Goal: Task Accomplishment & Management: Manage account settings

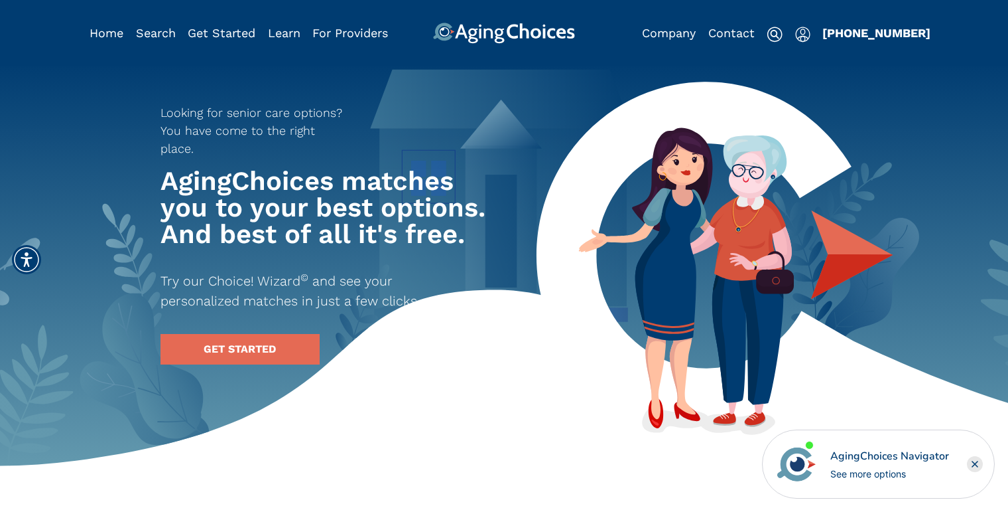
click at [801, 36] on img "Popover trigger" at bounding box center [802, 35] width 15 height 16
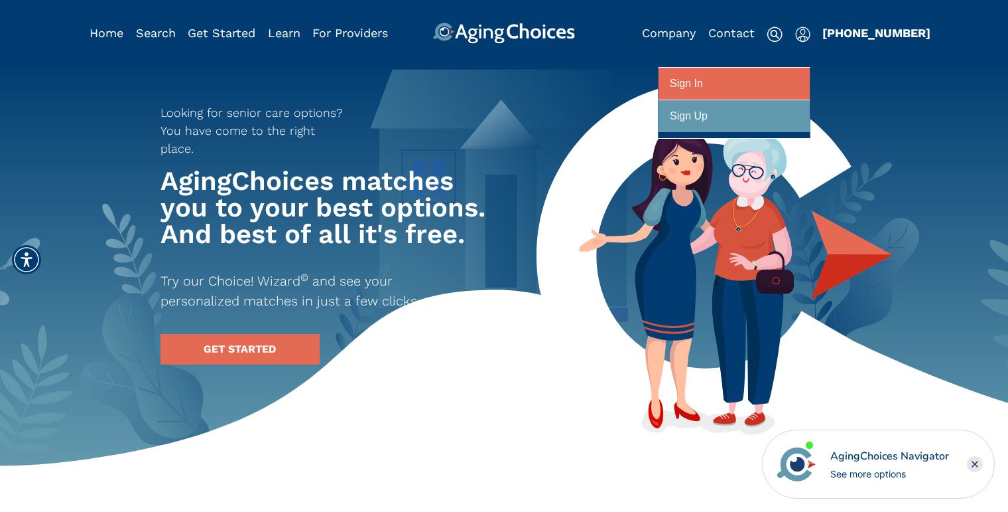
click at [679, 84] on div "Sign In" at bounding box center [686, 84] width 33 height 25
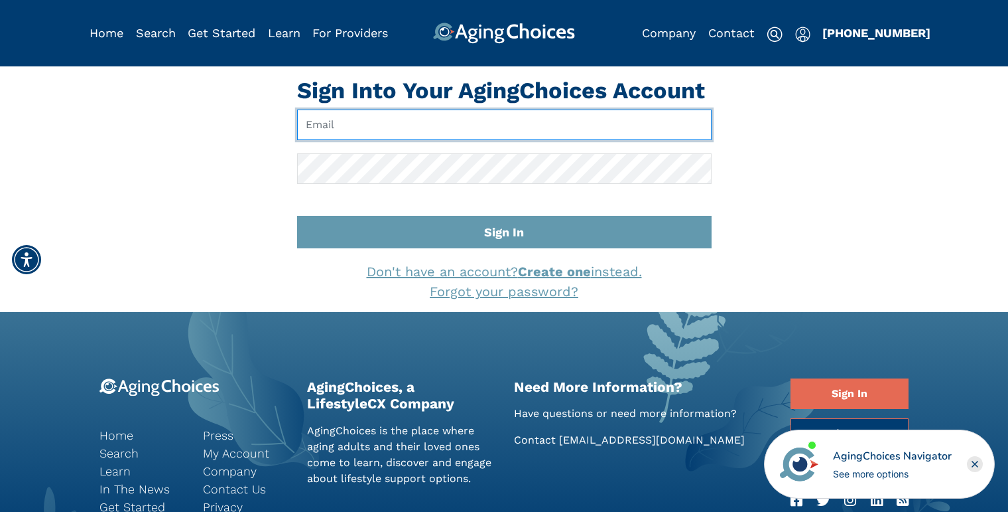
click at [427, 129] on input "Email" at bounding box center [504, 124] width 415 height 31
